Goal: Transaction & Acquisition: Purchase product/service

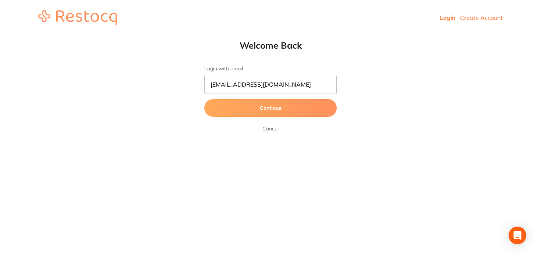
type input "info@boutiquedental.com.au"
click at [204, 99] on button "Continue" at bounding box center [270, 108] width 133 height 18
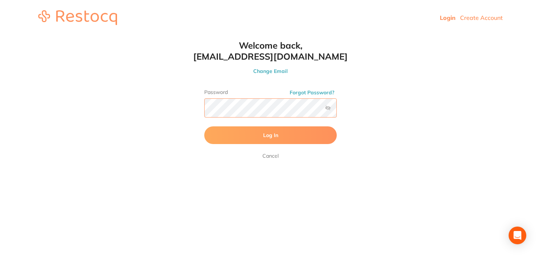
click at [204, 126] on button "Log In" at bounding box center [270, 135] width 133 height 18
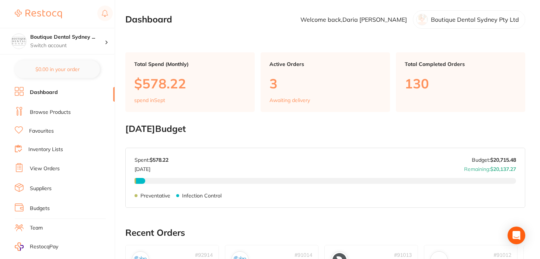
scroll to position [10, 0]
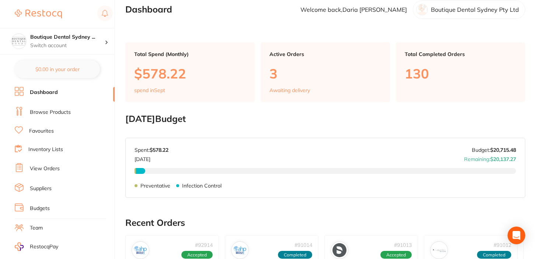
click at [279, 69] on p "3" at bounding box center [325, 73] width 112 height 15
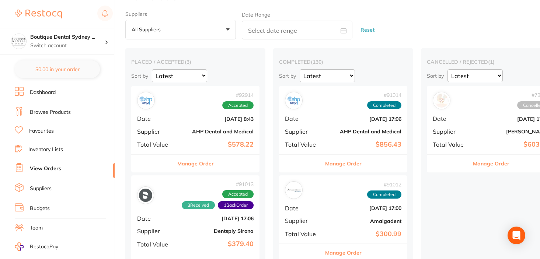
scroll to position [18, 0]
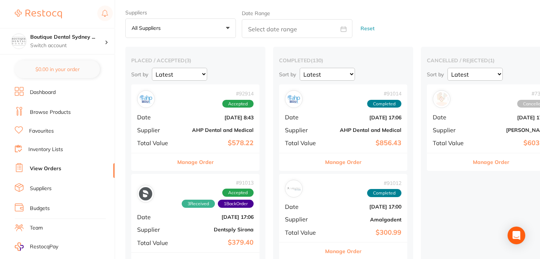
click at [203, 162] on button "Manage Order" at bounding box center [195, 162] width 36 height 18
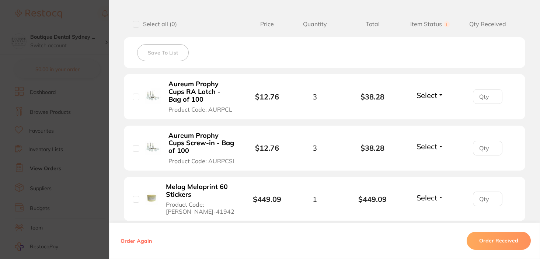
scroll to position [186, 0]
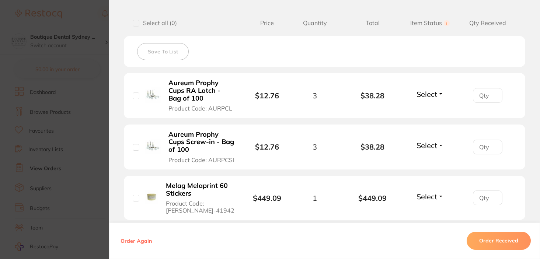
click at [424, 93] on span "Select" at bounding box center [426, 94] width 21 height 9
click at [420, 109] on span "Received" at bounding box center [429, 110] width 19 height 6
click at [422, 157] on li "Aureum Prophy Cups Screw-in - Bag of 100 Product Code: AURPCSI $12.76 3 $38.28 …" at bounding box center [324, 147] width 401 height 45
click at [423, 150] on span "Select" at bounding box center [426, 145] width 21 height 9
click at [421, 160] on span "Received" at bounding box center [429, 161] width 19 height 6
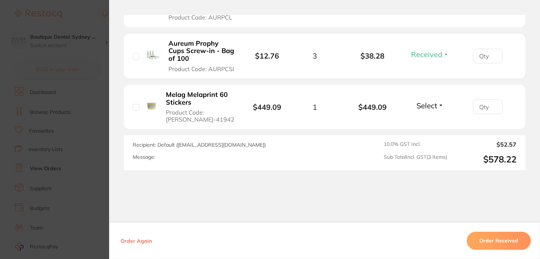
scroll to position [276, 0]
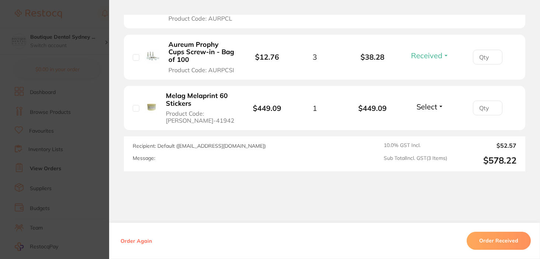
click at [431, 109] on span "Select" at bounding box center [426, 106] width 21 height 9
click at [428, 122] on span "Received" at bounding box center [429, 123] width 19 height 6
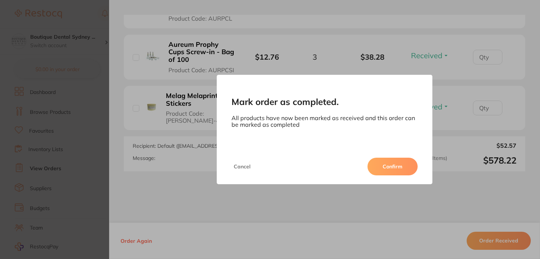
click at [382, 156] on div "Cancel Confirm" at bounding box center [324, 166] width 215 height 35
click at [382, 169] on button "Confirm" at bounding box center [392, 167] width 50 height 18
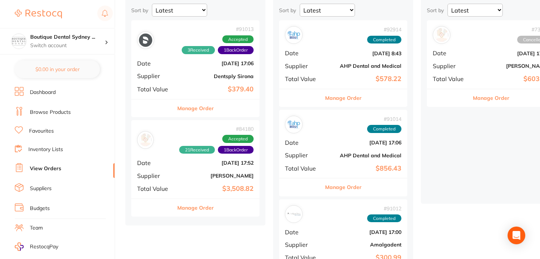
scroll to position [91, 0]
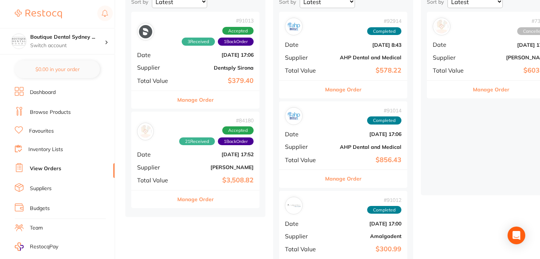
click at [206, 204] on button "Manage Order" at bounding box center [195, 199] width 36 height 18
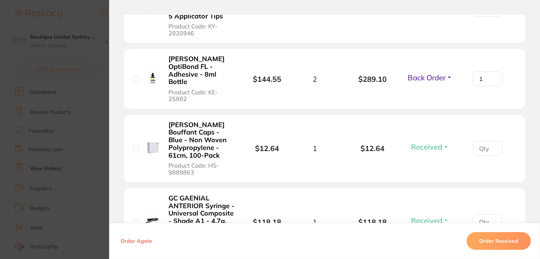
scroll to position [551, 0]
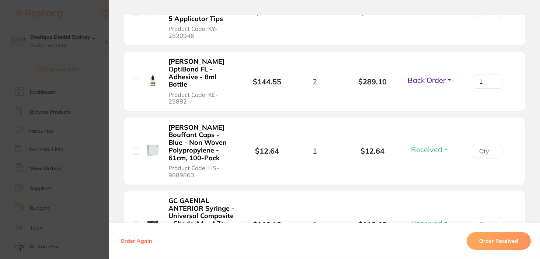
click at [432, 79] on span "Back Order" at bounding box center [426, 80] width 38 height 9
click at [424, 93] on span "Received" at bounding box center [429, 96] width 19 height 6
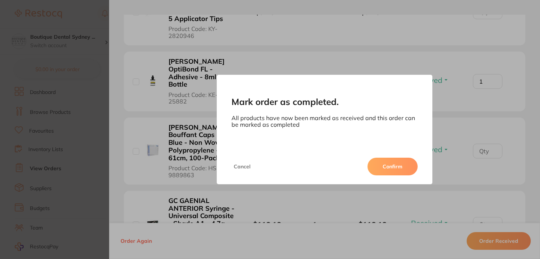
click at [375, 163] on button "Confirm" at bounding box center [392, 167] width 50 height 18
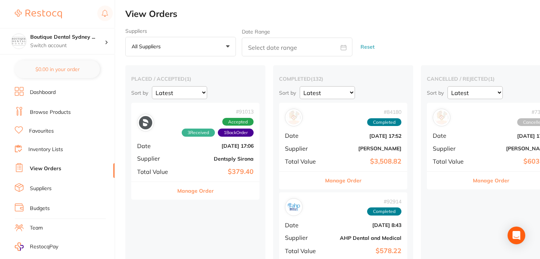
click at [50, 92] on link "Dashboard" at bounding box center [43, 92] width 26 height 7
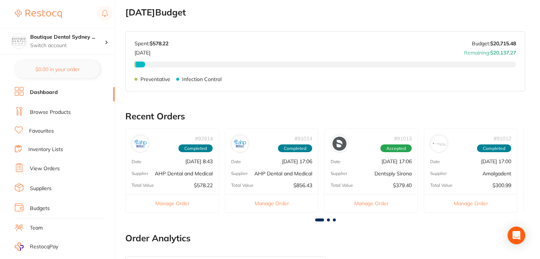
scroll to position [118, 0]
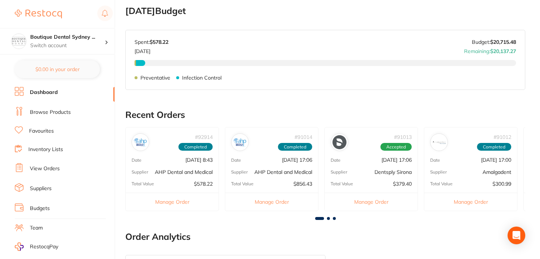
click at [47, 113] on link "Browse Products" at bounding box center [50, 112] width 41 height 7
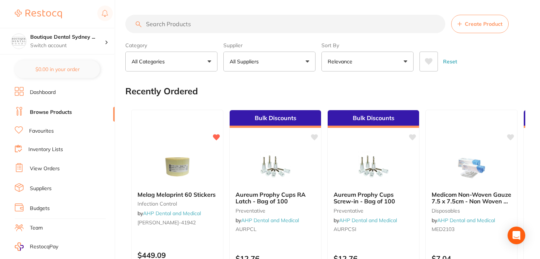
click at [231, 41] on div "Supplier All Suppliers All Suppliers Dentsply Sirona AB Orthodontics Adam Denta…" at bounding box center [269, 55] width 92 height 32
click at [237, 67] on button "All Suppliers" at bounding box center [269, 62] width 92 height 20
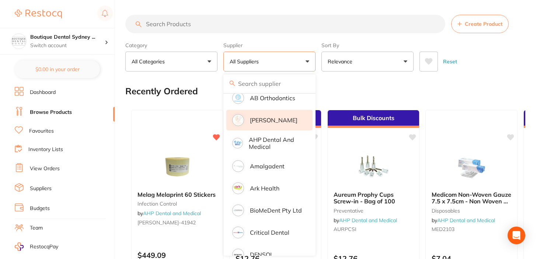
scroll to position [52, 0]
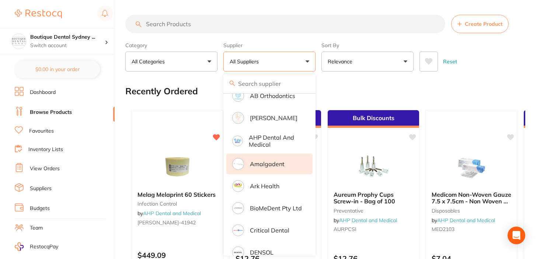
click at [270, 169] on li "Amalgadent" at bounding box center [269, 164] width 86 height 21
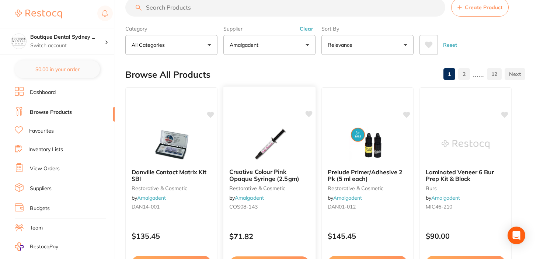
scroll to position [17, 0]
click at [424, 48] on button at bounding box center [428, 45] width 18 height 20
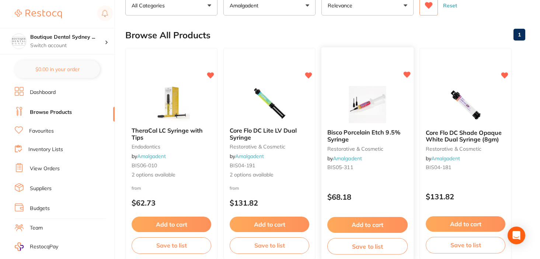
scroll to position [73, 0]
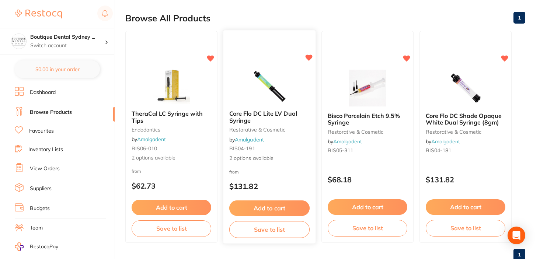
click at [246, 123] on span "Core Flo DC Lite LV Dual Syringe" at bounding box center [263, 117] width 68 height 14
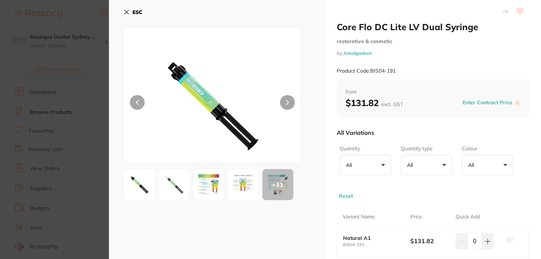
scroll to position [69, 0]
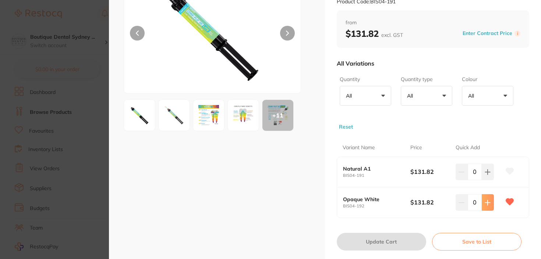
click at [492, 201] on button at bounding box center [488, 202] width 12 height 16
type input "1"
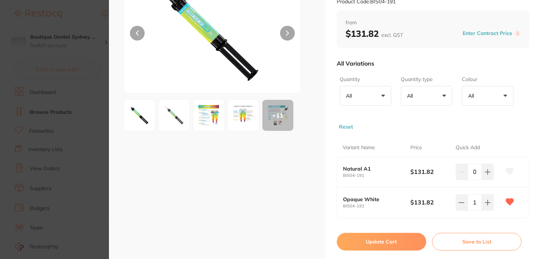
click at [391, 241] on button "Update Cart" at bounding box center [382, 242] width 90 height 18
checkbox input "false"
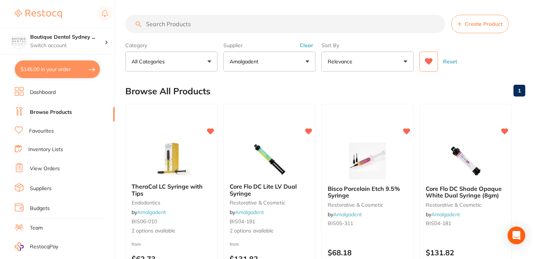
click at [421, 51] on div "Reset" at bounding box center [469, 59] width 100 height 26
click at [425, 58] on icon at bounding box center [428, 61] width 8 height 7
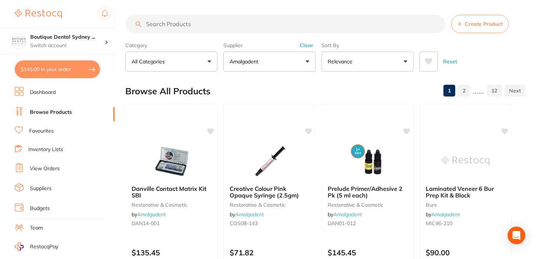
click at [376, 20] on input "search" at bounding box center [285, 24] width 320 height 18
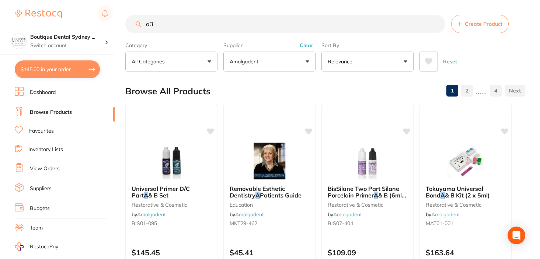
type input "a"
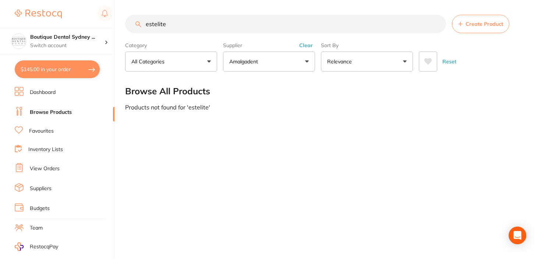
drag, startPoint x: 180, startPoint y: 28, endPoint x: 135, endPoint y: 28, distance: 45.3
click at [135, 28] on input "estelite" at bounding box center [285, 24] width 321 height 18
type input "e"
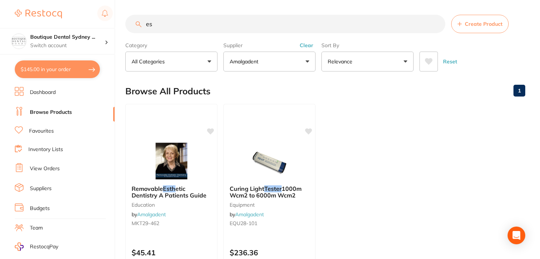
type input "e"
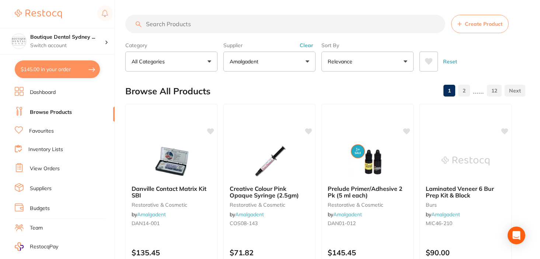
click at [36, 135] on ul "Dashboard Browse Products Favourites Inventory Lists View Orders Suppliers Budg…" at bounding box center [65, 214] width 100 height 254
click at [81, 136] on ul "Dashboard Browse Products Favourites Inventory Lists View Orders Suppliers Budg…" at bounding box center [65, 214] width 100 height 254
click at [56, 131] on li "Favourites" at bounding box center [65, 131] width 100 height 10
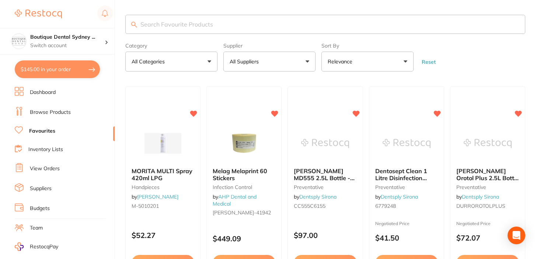
click at [294, 70] on button "All Suppliers" at bounding box center [269, 62] width 92 height 20
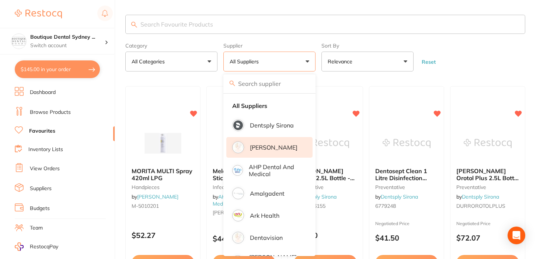
scroll to position [33, 0]
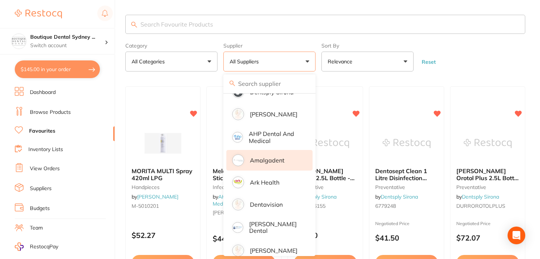
click at [278, 155] on li "Amalgadent" at bounding box center [269, 160] width 86 height 21
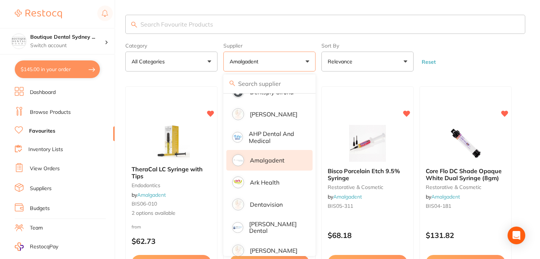
click at [445, 63] on form "Category All Categories All Categories endodontics restorative & cosmetic Clear…" at bounding box center [325, 56] width 400 height 32
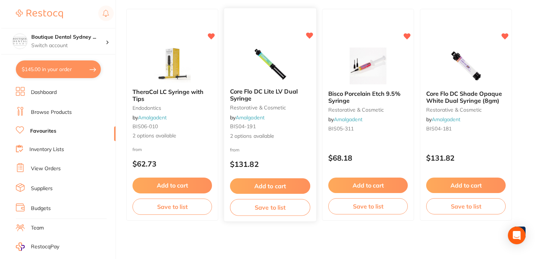
scroll to position [0, 0]
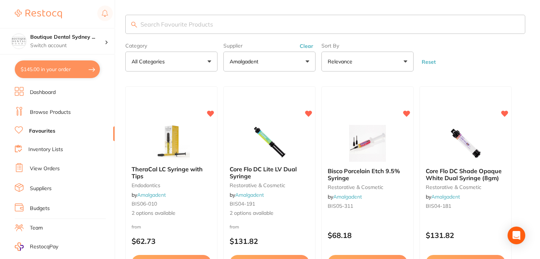
click at [200, 23] on input "search" at bounding box center [325, 24] width 400 height 19
click at [229, 22] on input "search" at bounding box center [325, 24] width 400 height 19
click at [35, 116] on li "Browse Products" at bounding box center [65, 112] width 100 height 11
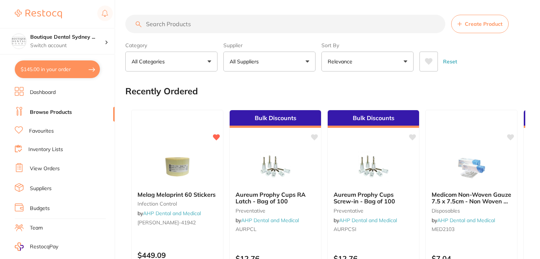
click at [239, 30] on input "search" at bounding box center [285, 24] width 320 height 18
paste input "MAT03-542"
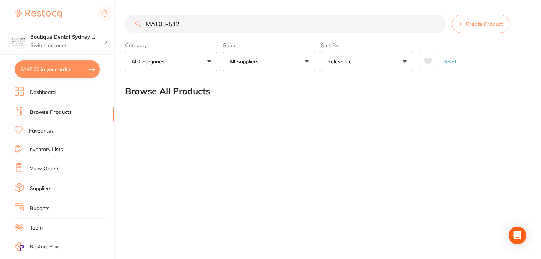
type input "MAT03-542"
click at [256, 51] on div "Supplier All Suppliers All Suppliers No suppliers found Clear" at bounding box center [269, 55] width 92 height 32
click at [253, 55] on button "All Suppliers" at bounding box center [269, 62] width 92 height 20
click at [292, 67] on button "All Suppliers" at bounding box center [269, 62] width 92 height 20
click at [243, 27] on input "MAT03-542" at bounding box center [285, 24] width 321 height 18
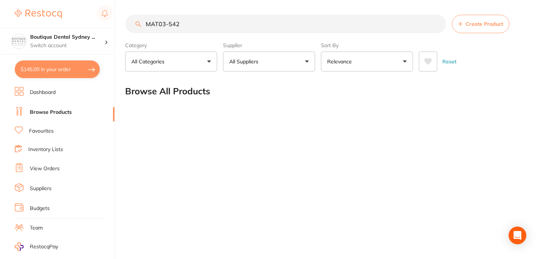
click at [440, 25] on input "MAT03-542" at bounding box center [285, 24] width 321 height 18
click at [437, 25] on input "MAT03-542" at bounding box center [285, 24] width 321 height 18
click at [272, 67] on button "All Suppliers" at bounding box center [269, 62] width 92 height 20
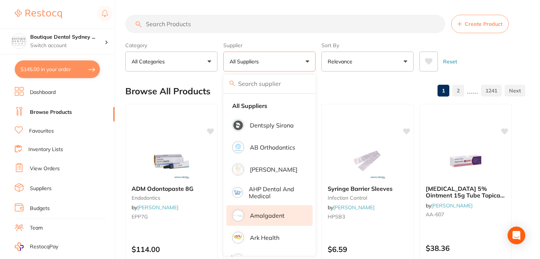
click at [256, 213] on p "Amalgadent" at bounding box center [267, 215] width 35 height 7
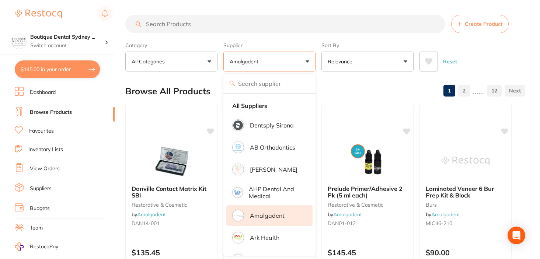
click at [158, 29] on input "search" at bounding box center [285, 24] width 320 height 18
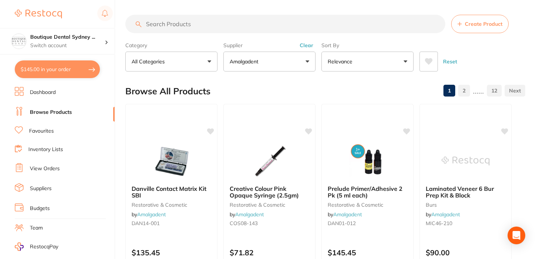
paste input "MAT03-542"
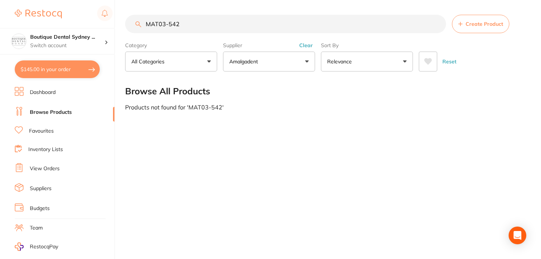
drag, startPoint x: 206, startPoint y: 24, endPoint x: 148, endPoint y: 28, distance: 58.0
click at [148, 28] on input "MAT03-542" at bounding box center [285, 24] width 321 height 18
type input "M"
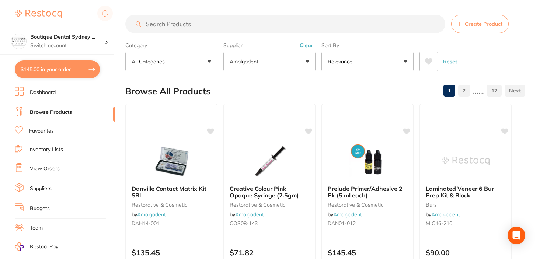
paste input "Estelite Sigma Quick A2 Syr"
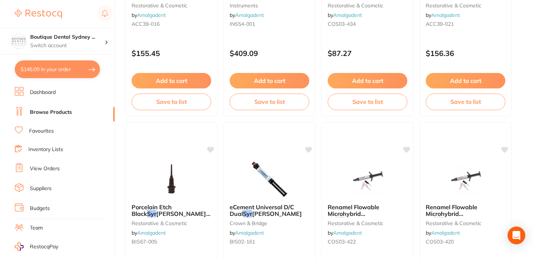
scroll to position [2925, 0]
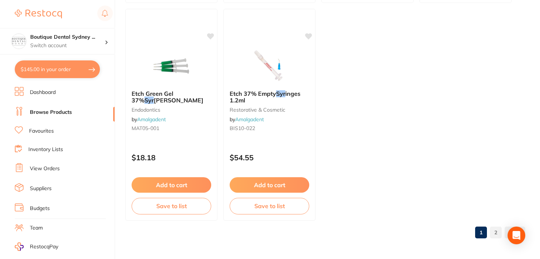
type input "Estelite Sigma Quick A2 Syr"
click at [45, 74] on button "$145.00 in your order" at bounding box center [57, 69] width 85 height 18
checkbox input "true"
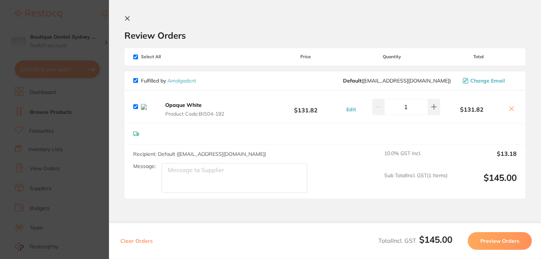
scroll to position [4, 0]
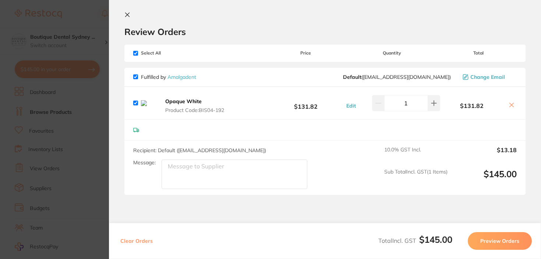
click at [509, 107] on icon at bounding box center [512, 105] width 6 height 6
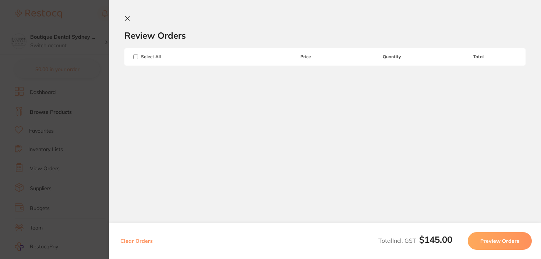
scroll to position [0, 0]
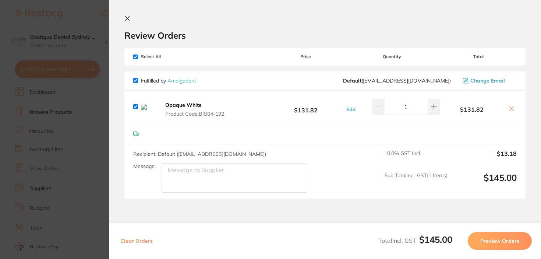
click at [507, 109] on button at bounding box center [512, 109] width 10 height 8
click at [507, 113] on button at bounding box center [512, 109] width 10 height 8
checkbox input "false"
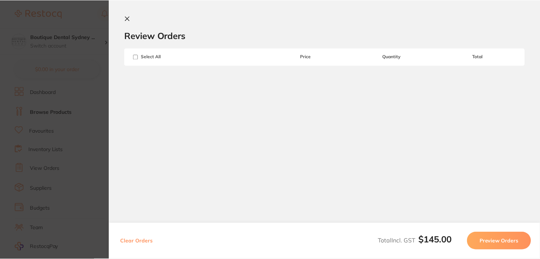
scroll to position [2925, 0]
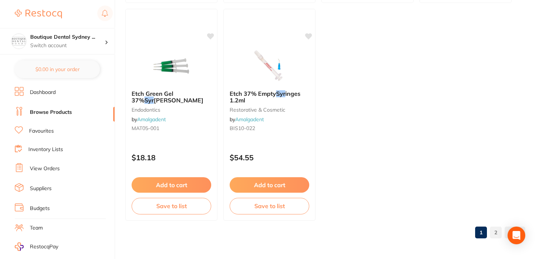
click at [84, 112] on li "Browse Products" at bounding box center [65, 112] width 100 height 11
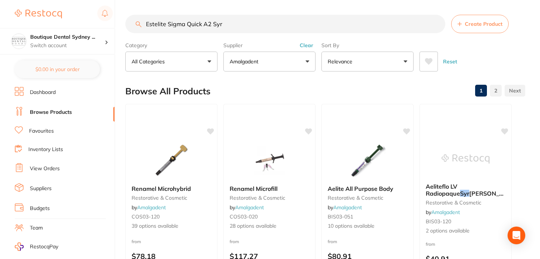
click at [278, 60] on button "Amalgadent" at bounding box center [269, 62] width 92 height 20
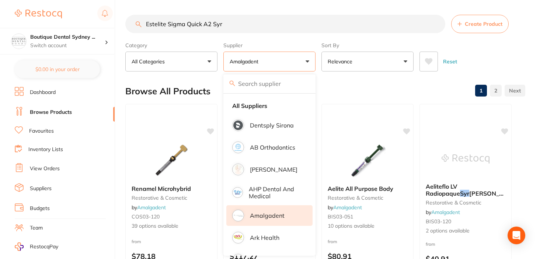
click at [252, 210] on li "Amalgadent" at bounding box center [269, 215] width 86 height 21
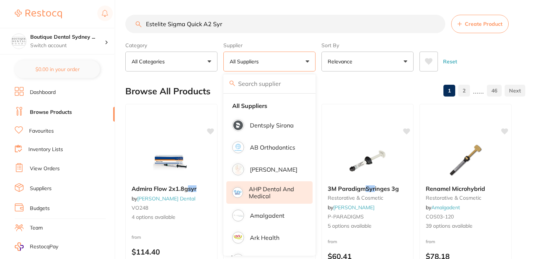
click at [258, 191] on p "AHP Dental and Medical" at bounding box center [275, 193] width 53 height 14
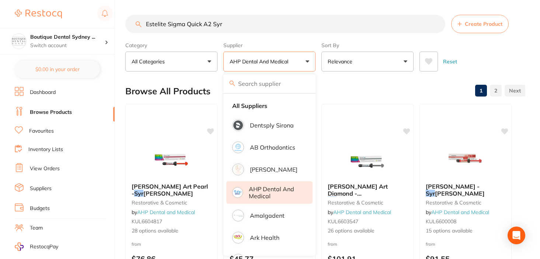
click at [353, 46] on label "Sort By" at bounding box center [367, 45] width 92 height 7
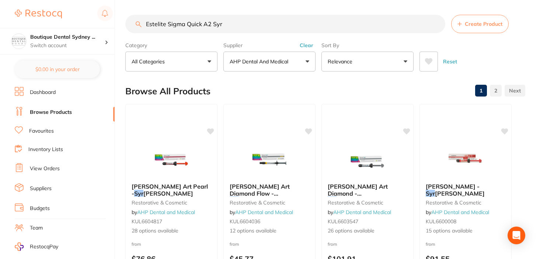
drag, startPoint x: 324, startPoint y: 28, endPoint x: 235, endPoint y: 18, distance: 89.3
click at [235, 18] on input "Estelite Sigma Quick A2 Syr" at bounding box center [285, 24] width 320 height 18
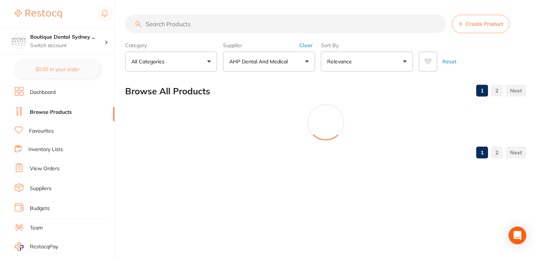
click at [425, 62] on icon at bounding box center [429, 61] width 8 height 7
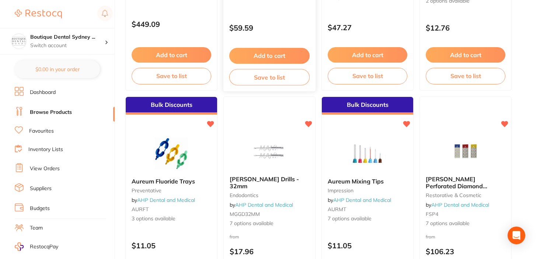
scroll to position [253, 0]
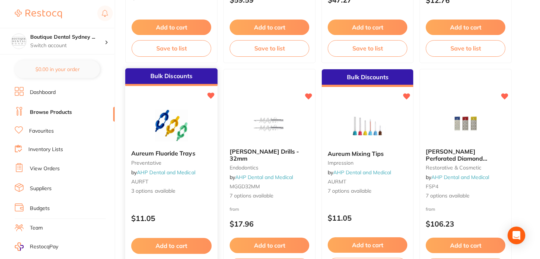
click at [178, 151] on span "Aureum Fluoride Trays" at bounding box center [163, 153] width 64 height 7
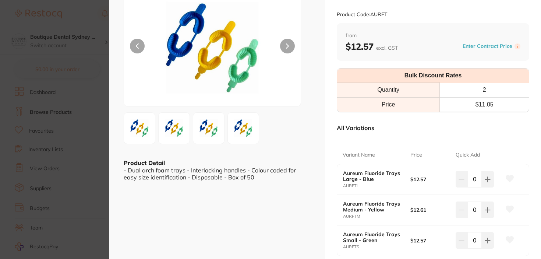
scroll to position [56, 0]
click at [487, 206] on button at bounding box center [488, 210] width 12 height 16
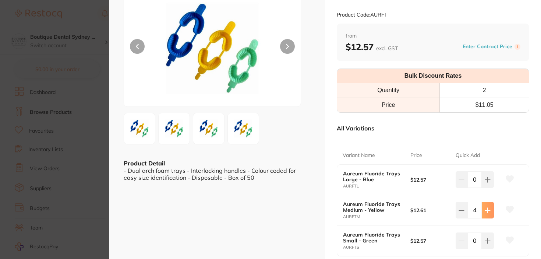
click at [487, 206] on button at bounding box center [488, 210] width 12 height 16
type input "5"
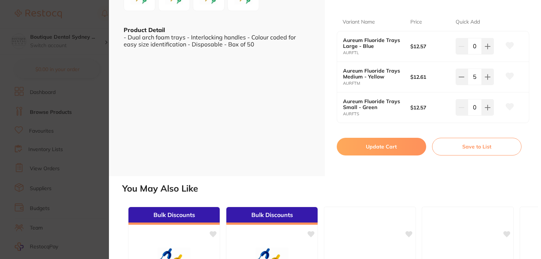
scroll to position [201, 0]
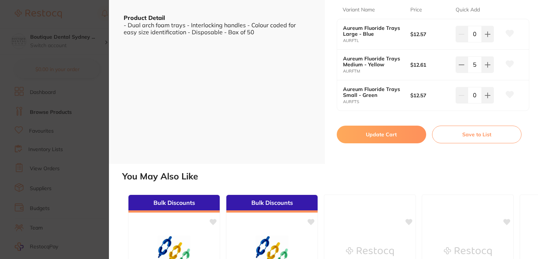
click at [386, 140] on button "Update Cart" at bounding box center [382, 135] width 90 height 18
checkbox input "true"
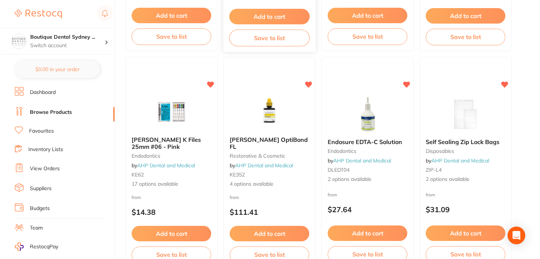
scroll to position [482, 0]
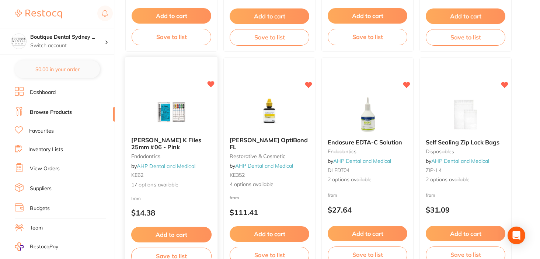
click at [171, 144] on b "Kerr K Files 25mm #06 - Pink" at bounding box center [171, 144] width 80 height 14
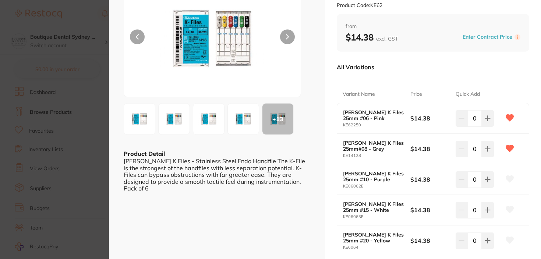
scroll to position [102, 0]
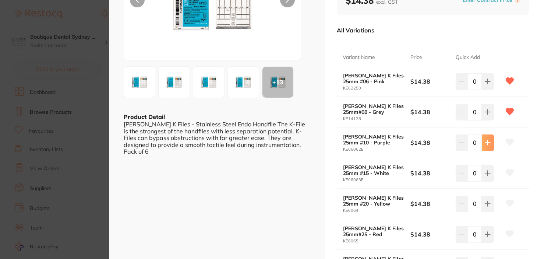
click at [487, 139] on button at bounding box center [488, 142] width 12 height 16
type input "4"
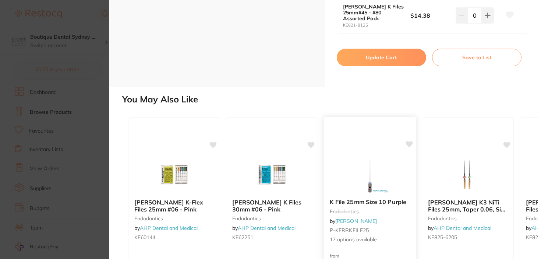
scroll to position [665, 0]
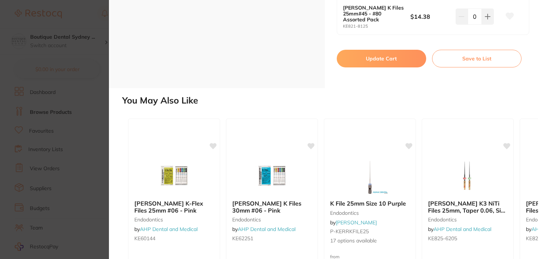
click at [398, 50] on button "Update Cart" at bounding box center [382, 59] width 90 height 18
checkbox input "false"
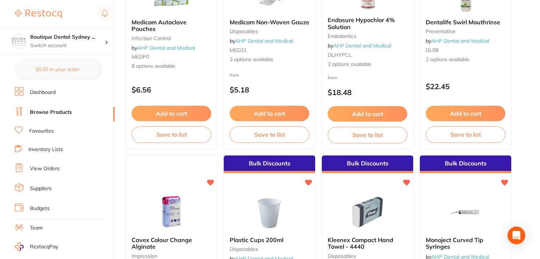
scroll to position [1249, 0]
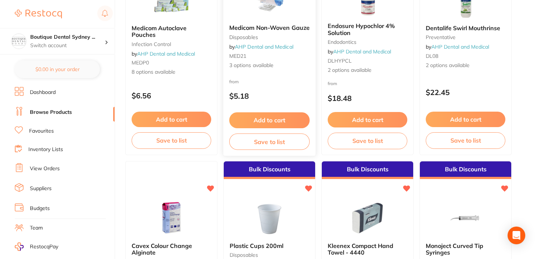
click at [259, 118] on button "Add to cart" at bounding box center [269, 120] width 80 height 16
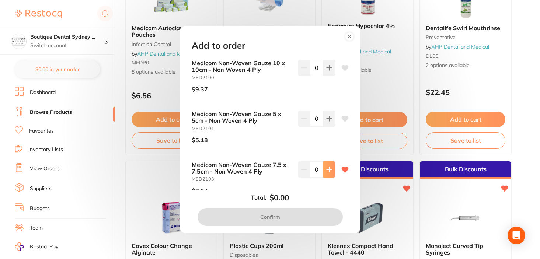
click at [332, 166] on button at bounding box center [329, 169] width 12 height 16
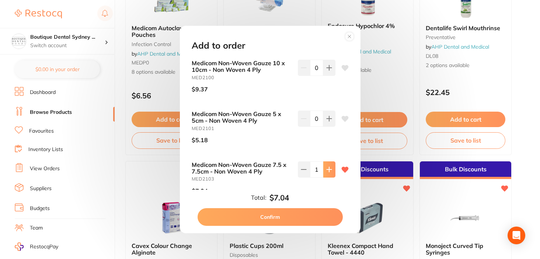
click at [332, 166] on button at bounding box center [329, 169] width 12 height 16
type input "4"
click at [290, 225] on button "Confirm" at bounding box center [269, 217] width 145 height 18
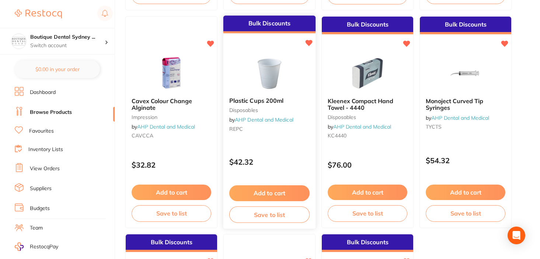
scroll to position [1424, 0]
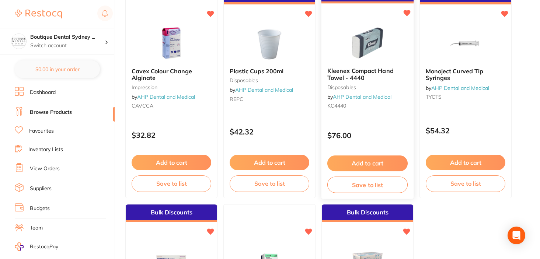
click at [363, 76] on span "Kleenex Compact Hand Towel - 4440" at bounding box center [360, 74] width 66 height 14
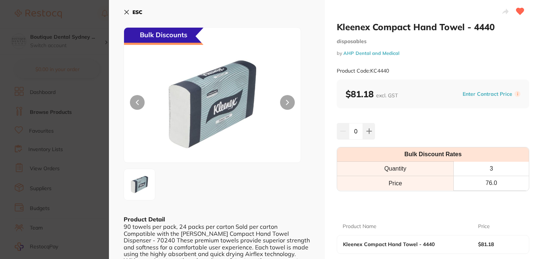
scroll to position [33, 0]
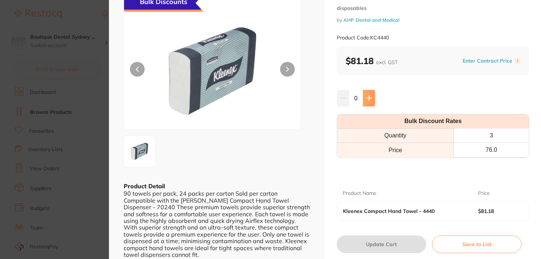
click at [367, 95] on icon at bounding box center [370, 98] width 6 height 6
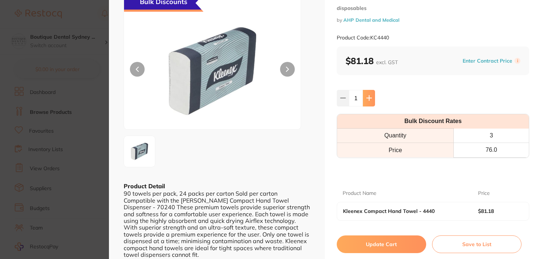
click at [367, 95] on icon at bounding box center [370, 98] width 6 height 6
type input "3"
click at [364, 249] on button "Update Cart" at bounding box center [382, 244] width 90 height 18
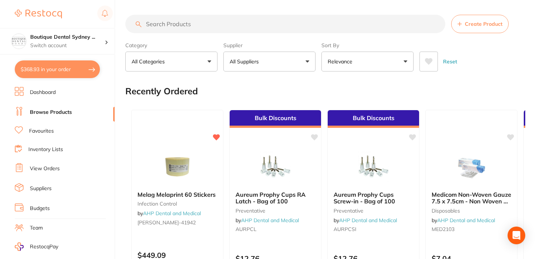
click at [261, 50] on div "Supplier All Suppliers All Suppliers Dentsply Sirona AB Orthodontics Adam Denta…" at bounding box center [269, 55] width 92 height 32
click at [261, 57] on button "All Suppliers" at bounding box center [269, 62] width 92 height 20
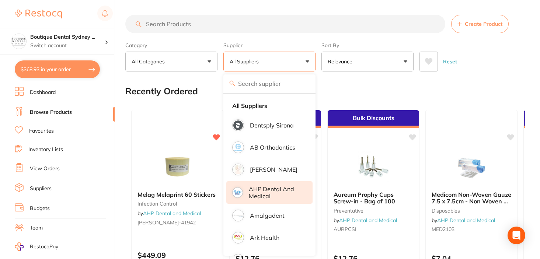
click at [264, 190] on p "AHP Dental and Medical" at bounding box center [275, 193] width 53 height 14
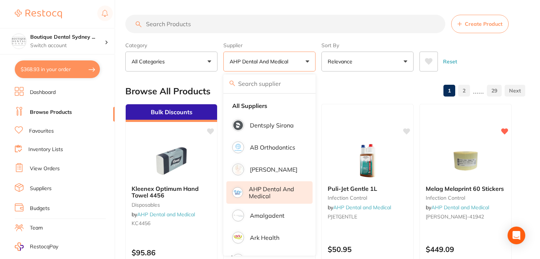
click at [238, 29] on input "search" at bounding box center [285, 24] width 320 height 18
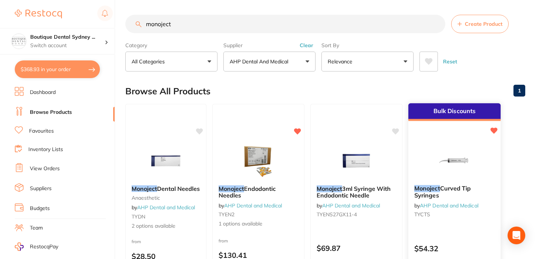
type input "monoject"
click at [427, 191] on em "Monoject" at bounding box center [427, 188] width 26 height 7
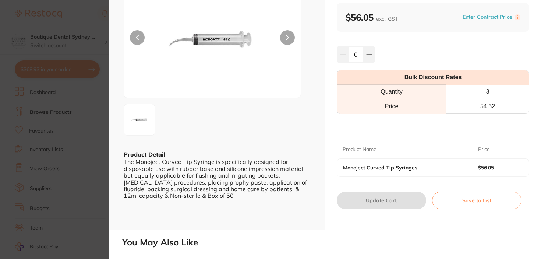
scroll to position [64, 0]
click at [368, 59] on button at bounding box center [369, 55] width 12 height 16
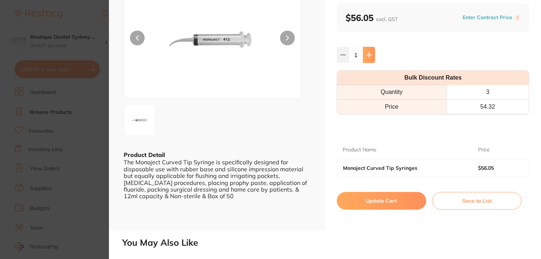
click at [368, 59] on button at bounding box center [369, 55] width 12 height 16
type input "3"
click at [362, 202] on button "Update Cart" at bounding box center [382, 201] width 90 height 18
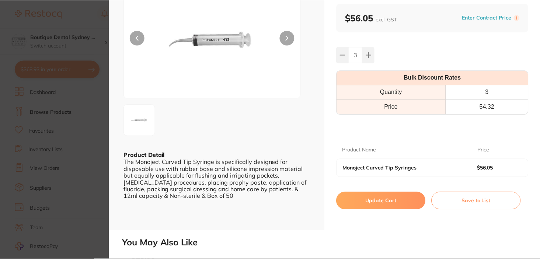
scroll to position [12, 0]
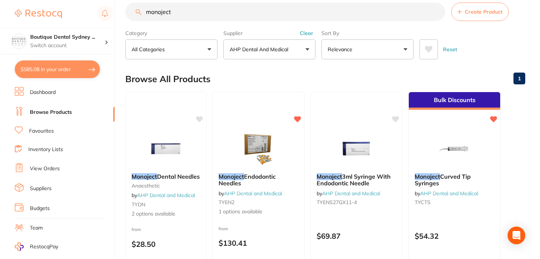
click at [34, 70] on button "$585.08 in your order" at bounding box center [57, 69] width 85 height 18
checkbox input "true"
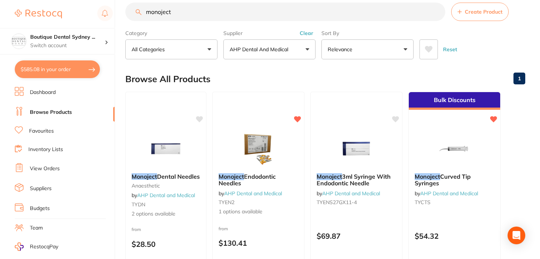
checkbox input "true"
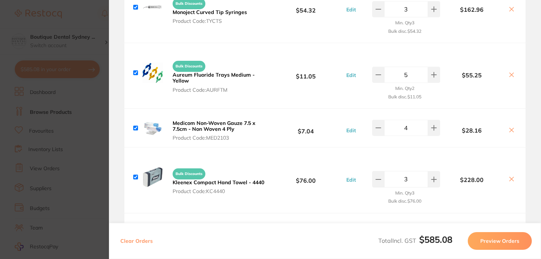
scroll to position [276, 0]
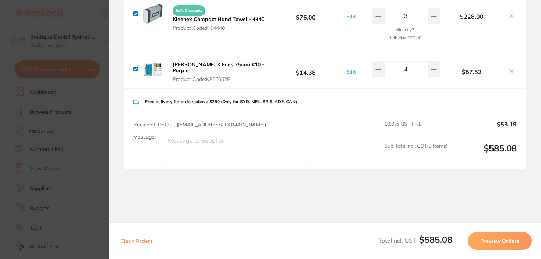
click at [63, 48] on section "Update RRP Set your pre negotiated price for this item. Item Agreed RRP (excl. …" at bounding box center [270, 129] width 541 height 259
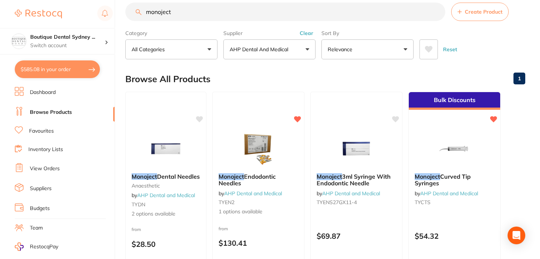
click at [256, 55] on button "AHP Dental and Medical" at bounding box center [269, 49] width 92 height 20
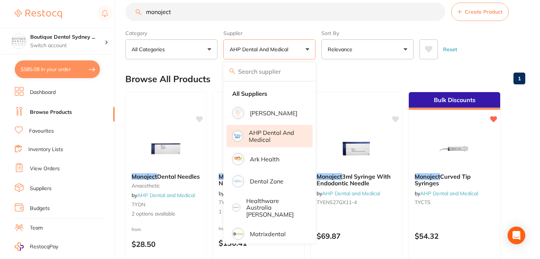
click at [262, 142] on p "AHP Dental and Medical" at bounding box center [275, 136] width 53 height 14
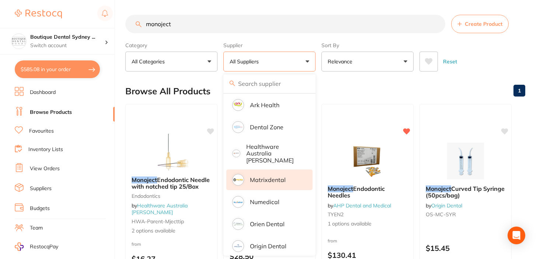
scroll to position [0, 0]
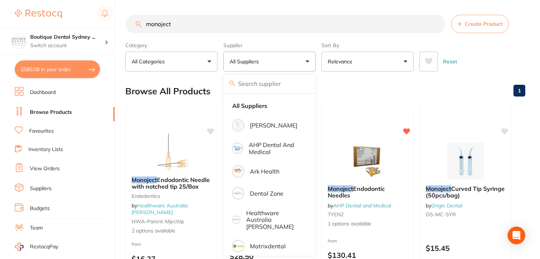
drag, startPoint x: 233, startPoint y: 23, endPoint x: 69, endPoint y: 70, distance: 171.4
click at [87, 63] on div "$585.08 Boutique Dental Sydney ... Switch account Boutique Dental Sydney Pty Lt…" at bounding box center [270, 129] width 540 height 259
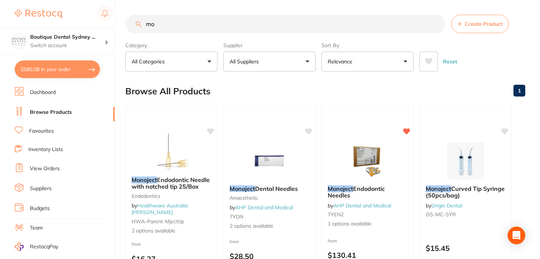
type input "m"
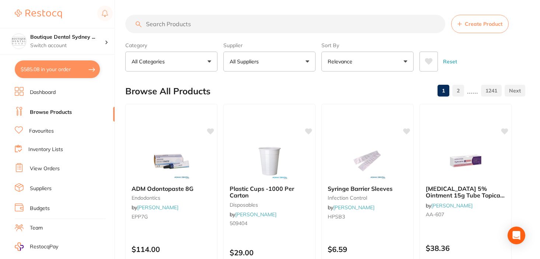
click at [247, 59] on p "All Suppliers" at bounding box center [245, 61] width 32 height 7
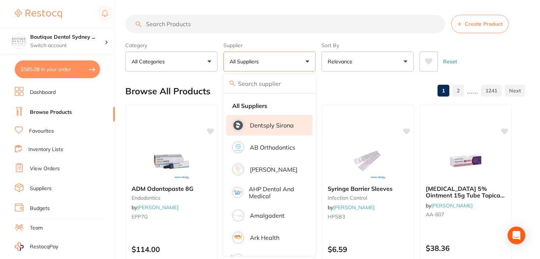
click at [272, 121] on li "Dentsply Sirona" at bounding box center [269, 125] width 86 height 21
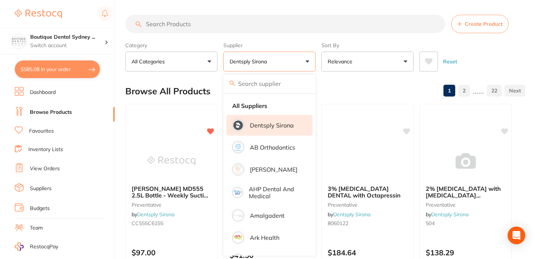
click at [431, 67] on button at bounding box center [428, 62] width 18 height 20
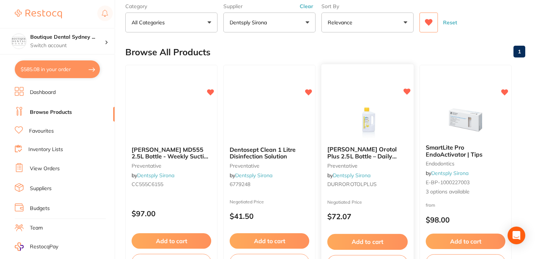
scroll to position [47, 0]
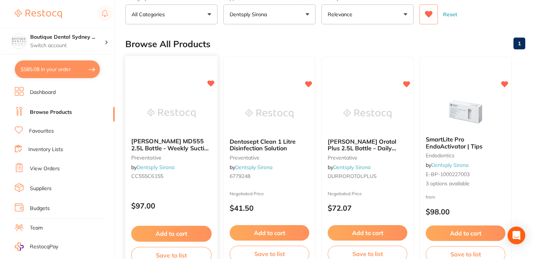
click at [172, 135] on div "Durr MD555 2.5L Bottle - Weekly Suction Cleaner preventative by Dentsply Sirona…" at bounding box center [171, 160] width 92 height 56
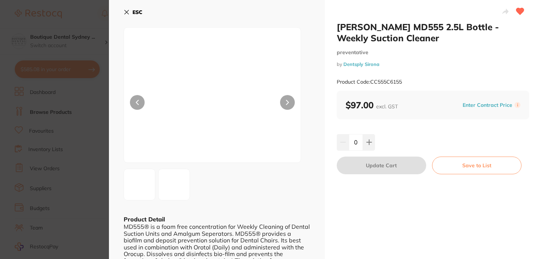
scroll to position [6, 0]
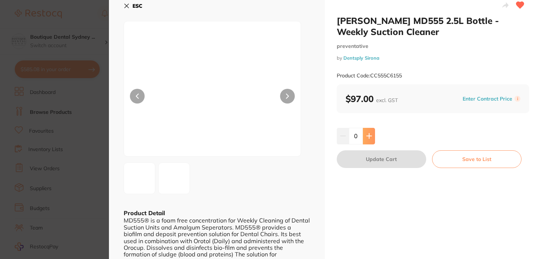
click at [373, 141] on button at bounding box center [369, 136] width 12 height 16
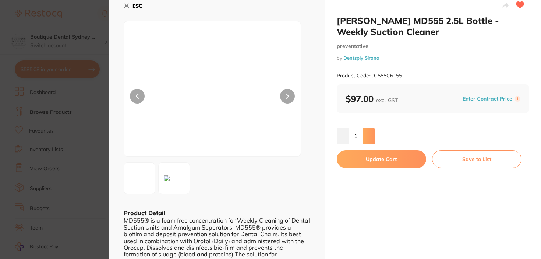
click at [373, 141] on button at bounding box center [369, 136] width 12 height 16
type input "4"
click at [365, 161] on button "Update Cart" at bounding box center [382, 159] width 90 height 18
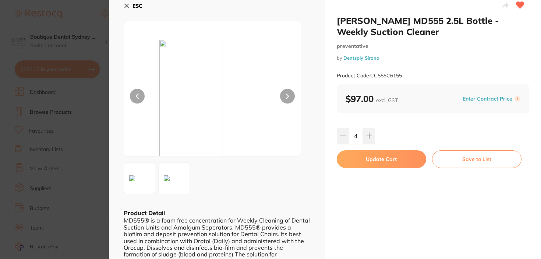
checkbox input "false"
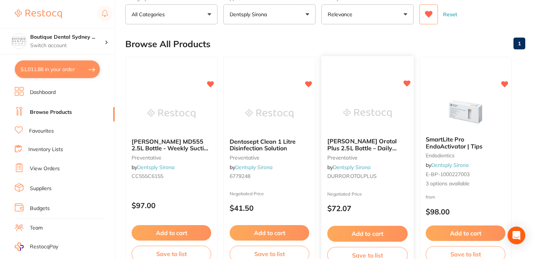
click at [359, 143] on span "Durr Orotol Plus 2.5L Bottle – Daily Suction Cleaner" at bounding box center [361, 147] width 69 height 21
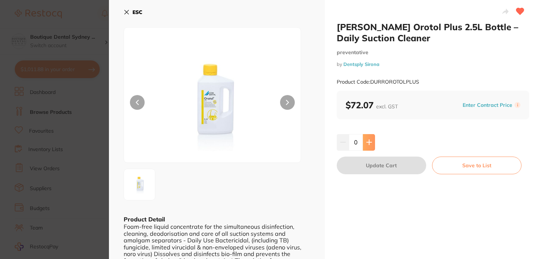
click at [370, 143] on icon at bounding box center [370, 142] width 6 height 6
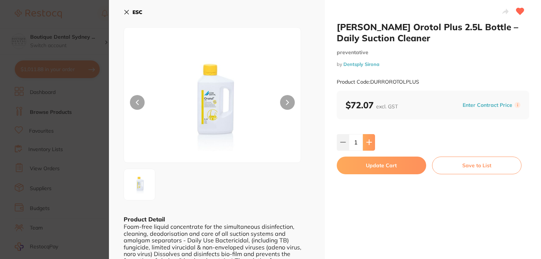
click at [370, 143] on icon at bounding box center [370, 142] width 6 height 6
type input "4"
click at [363, 165] on button "Update Cart" at bounding box center [382, 166] width 90 height 18
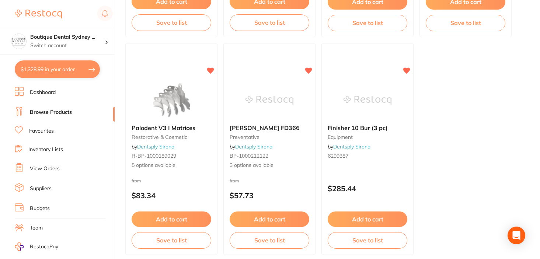
scroll to position [713, 0]
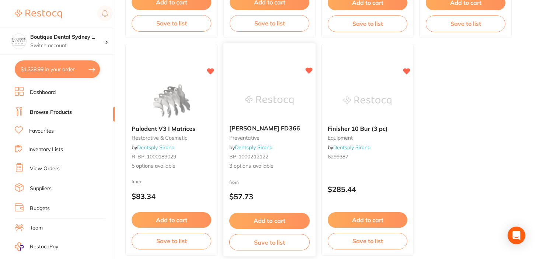
click at [250, 122] on div "Durr FD366 preventative by Dentsply Sirona BP-1000212122 3 options available" at bounding box center [269, 147] width 92 height 57
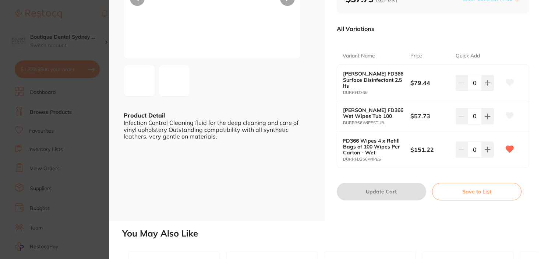
scroll to position [103, 0]
click at [487, 142] on button at bounding box center [488, 150] width 12 height 16
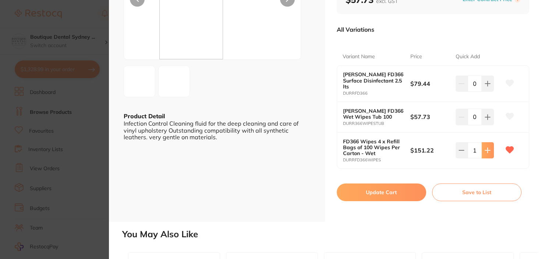
click at [487, 142] on button at bounding box center [488, 150] width 12 height 16
type input "3"
click at [378, 186] on button "Update Cart" at bounding box center [382, 192] width 90 height 18
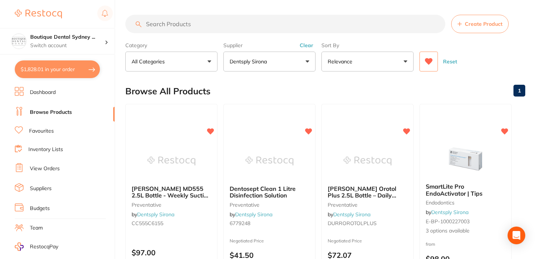
click at [59, 78] on button "$1,828.01 in your order" at bounding box center [57, 69] width 85 height 18
checkbox input "true"
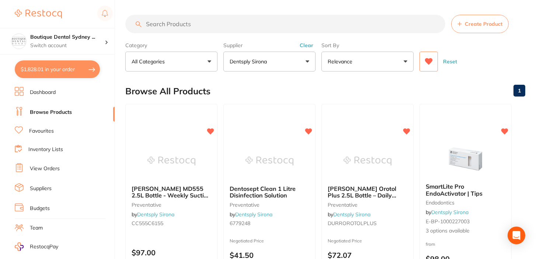
checkbox input "true"
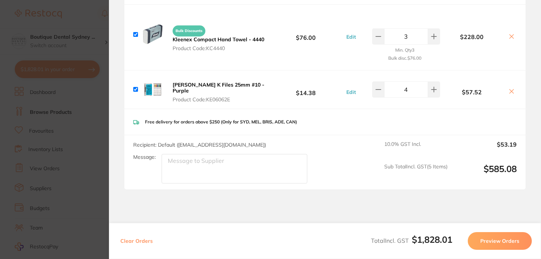
scroll to position [498, 0]
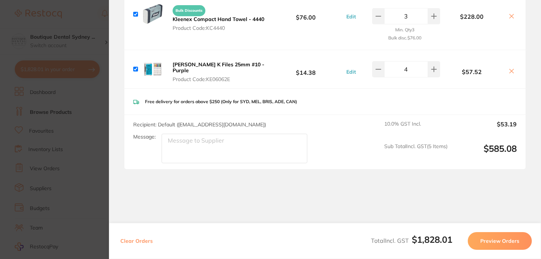
click at [478, 241] on button "Preview Orders" at bounding box center [500, 241] width 64 height 18
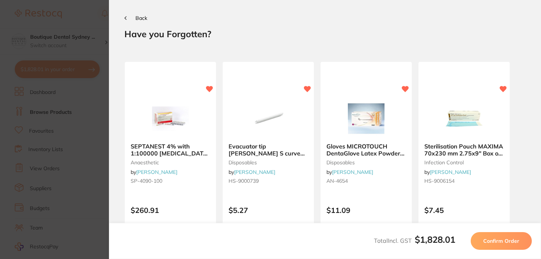
scroll to position [0, 0]
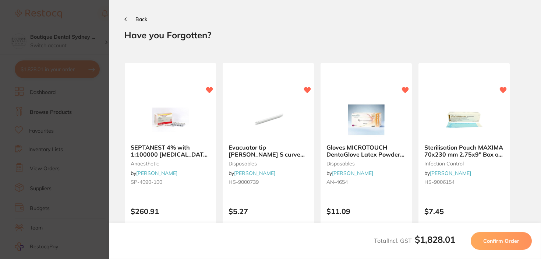
click at [509, 238] on span "Confirm Order" at bounding box center [502, 241] width 36 height 7
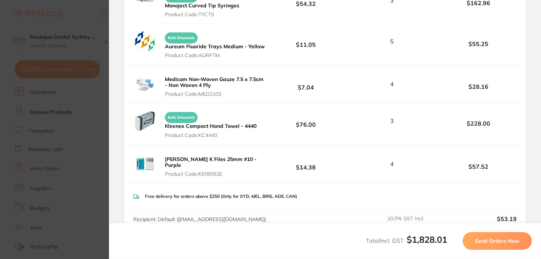
scroll to position [454, 0]
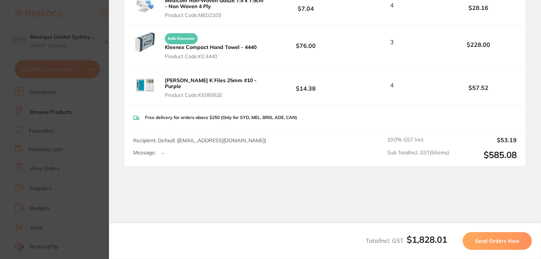
click at [474, 233] on button "Send Orders Now" at bounding box center [497, 241] width 69 height 18
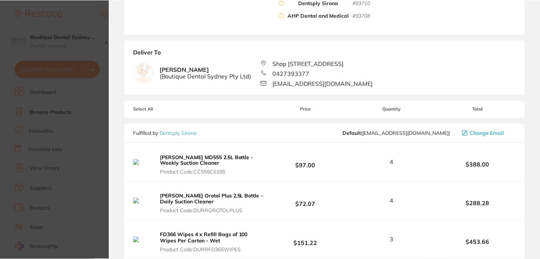
scroll to position [0, 0]
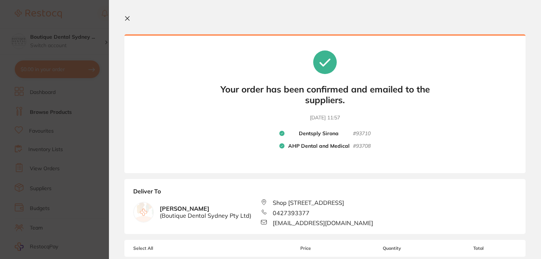
click at [125, 23] on section "Your orders are being processed and we will notify you once we have placed the …" at bounding box center [325, 129] width 432 height 259
click at [125, 17] on icon at bounding box center [128, 18] width 6 height 6
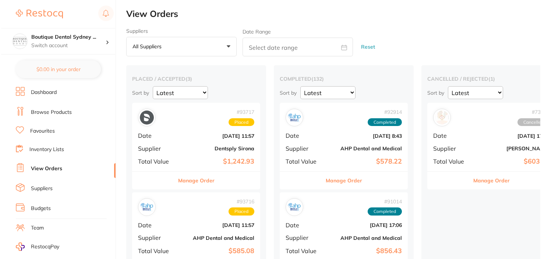
scroll to position [85, 0]
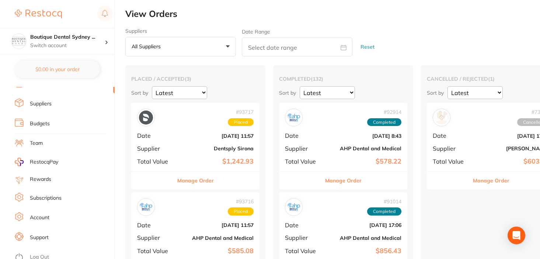
click at [38, 253] on link "Log Out" at bounding box center [39, 256] width 19 height 7
